Goal: Navigation & Orientation: Find specific page/section

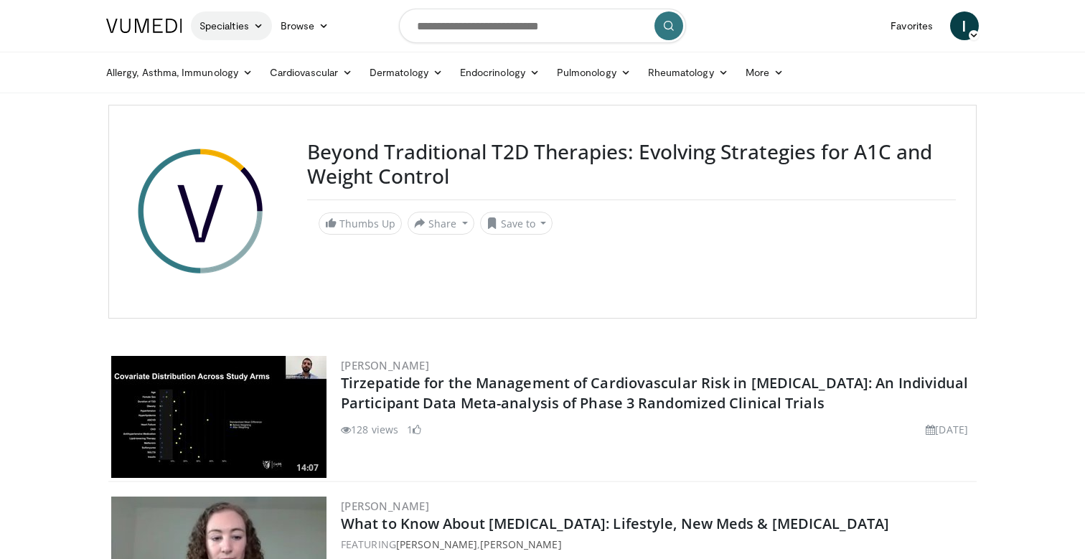
click at [224, 21] on link "Specialties" at bounding box center [231, 25] width 81 height 29
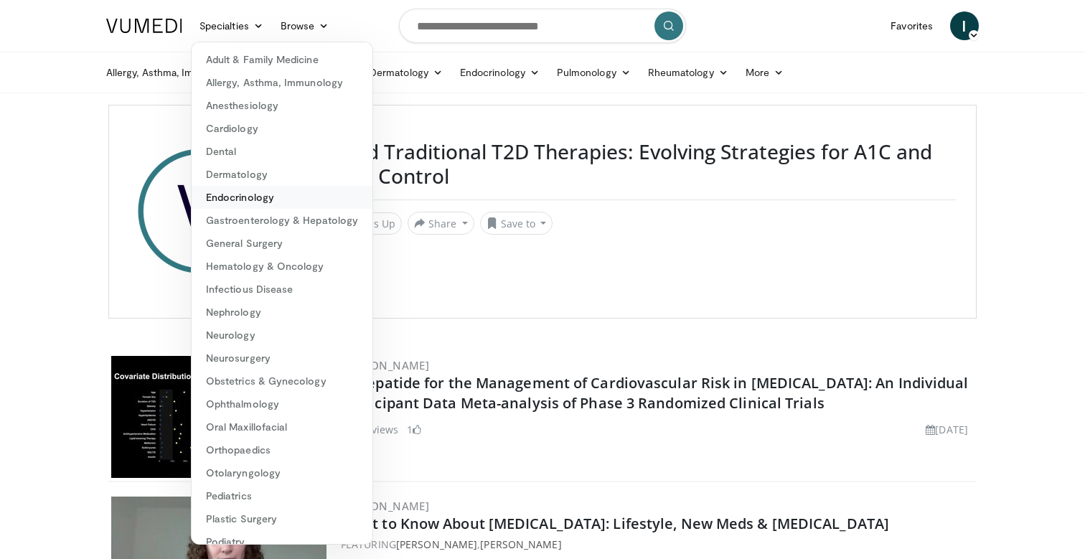
click at [291, 194] on link "Endocrinology" at bounding box center [282, 197] width 181 height 23
